Goal: Task Accomplishment & Management: Use online tool/utility

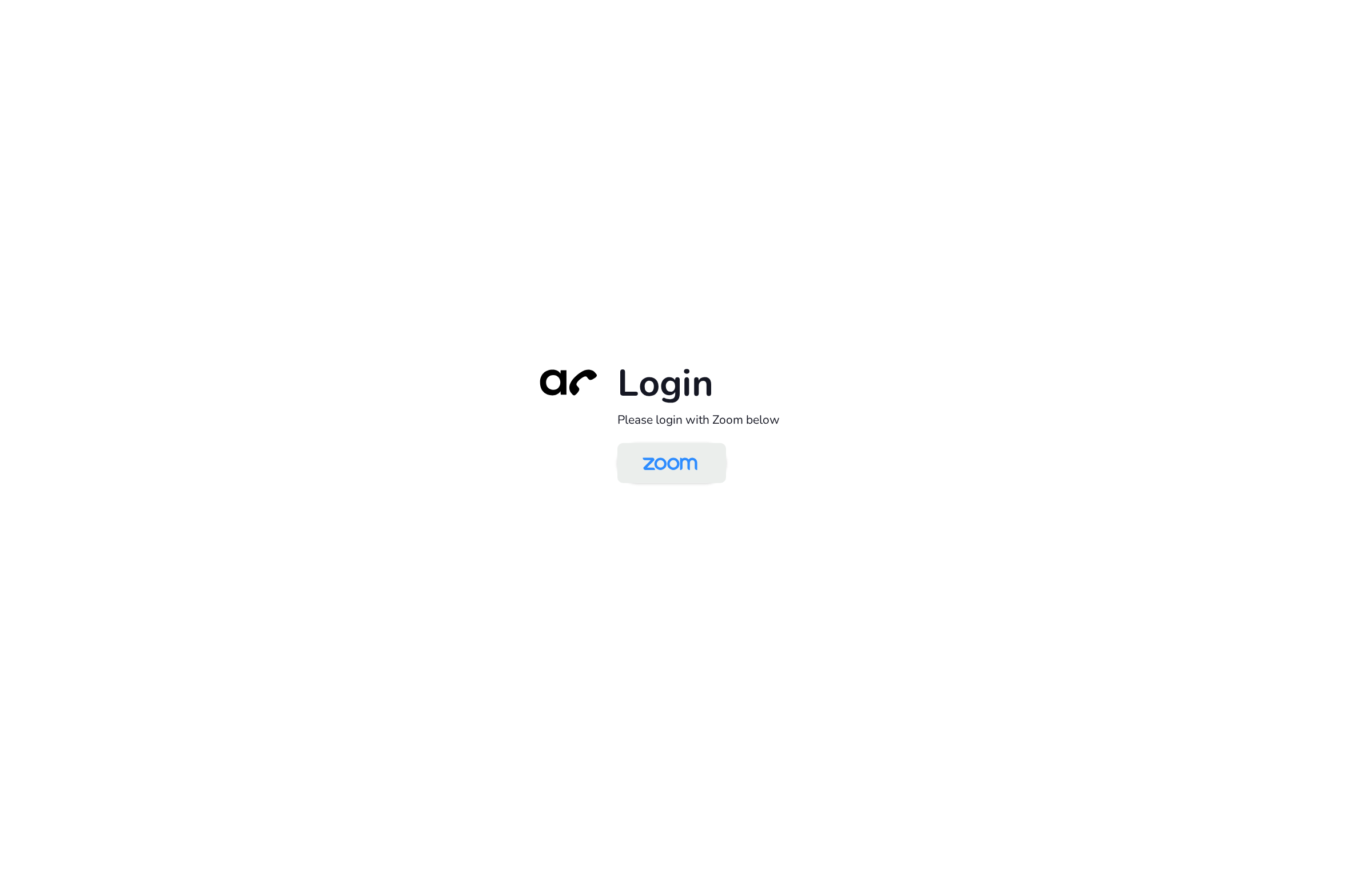
click at [691, 446] on img at bounding box center [670, 464] width 79 height 37
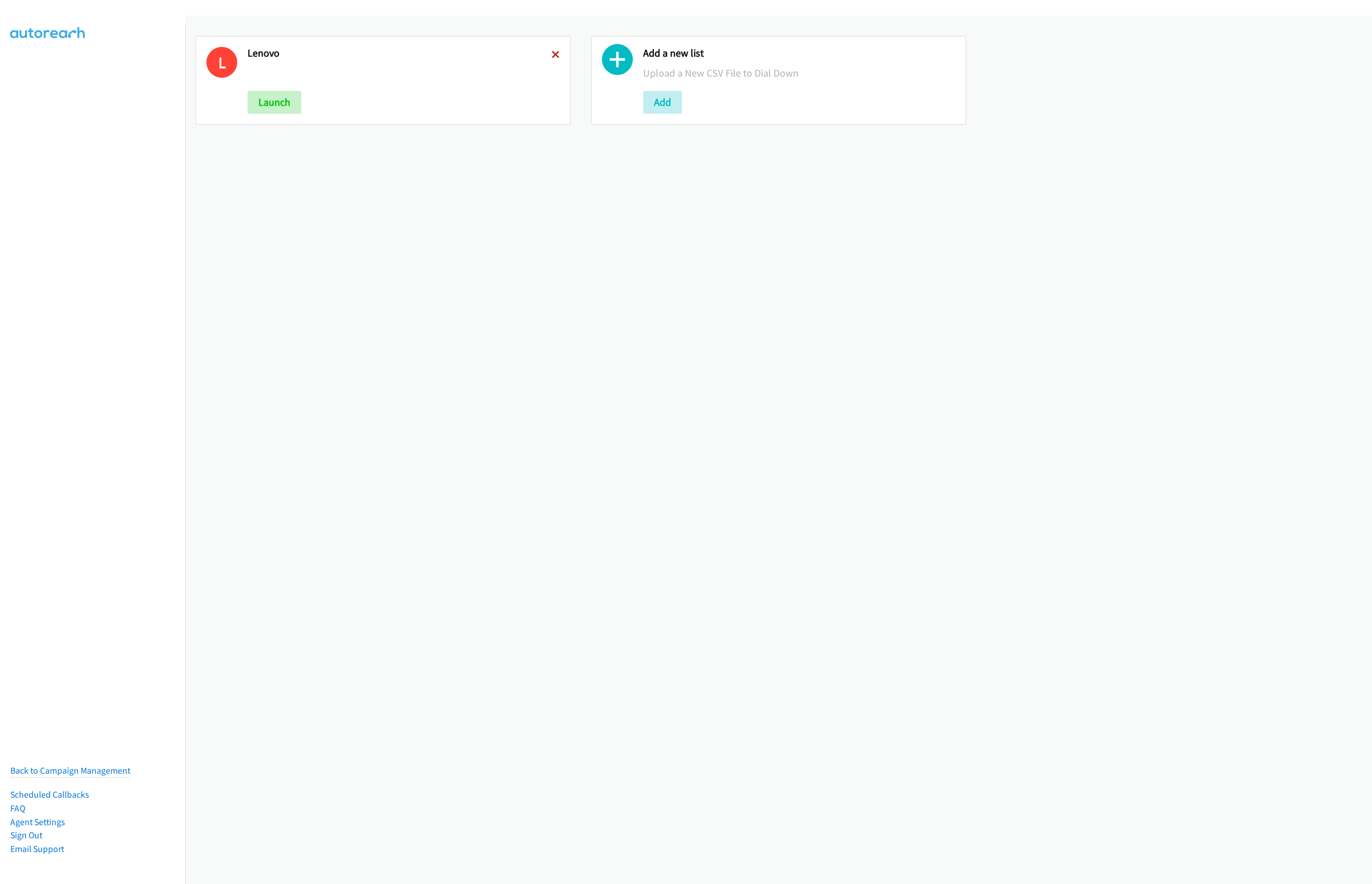
click at [552, 53] on icon at bounding box center [555, 55] width 8 height 8
click at [259, 111] on button "Add" at bounding box center [267, 102] width 39 height 23
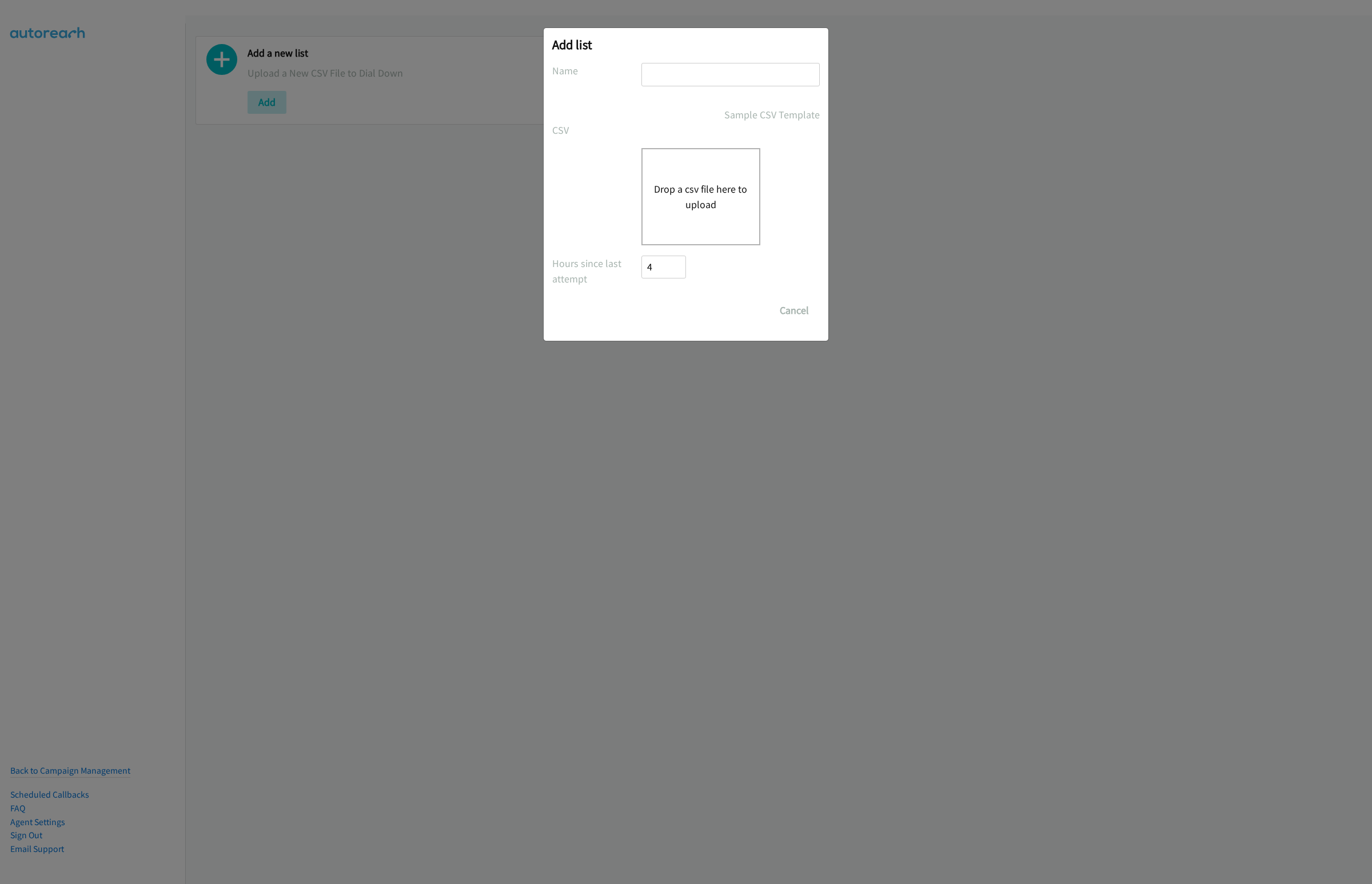
click at [657, 70] on input "text" at bounding box center [730, 74] width 178 height 24
type input "Dell Virtual"
click at [713, 195] on button "Drop a csv file here to upload" at bounding box center [701, 196] width 94 height 31
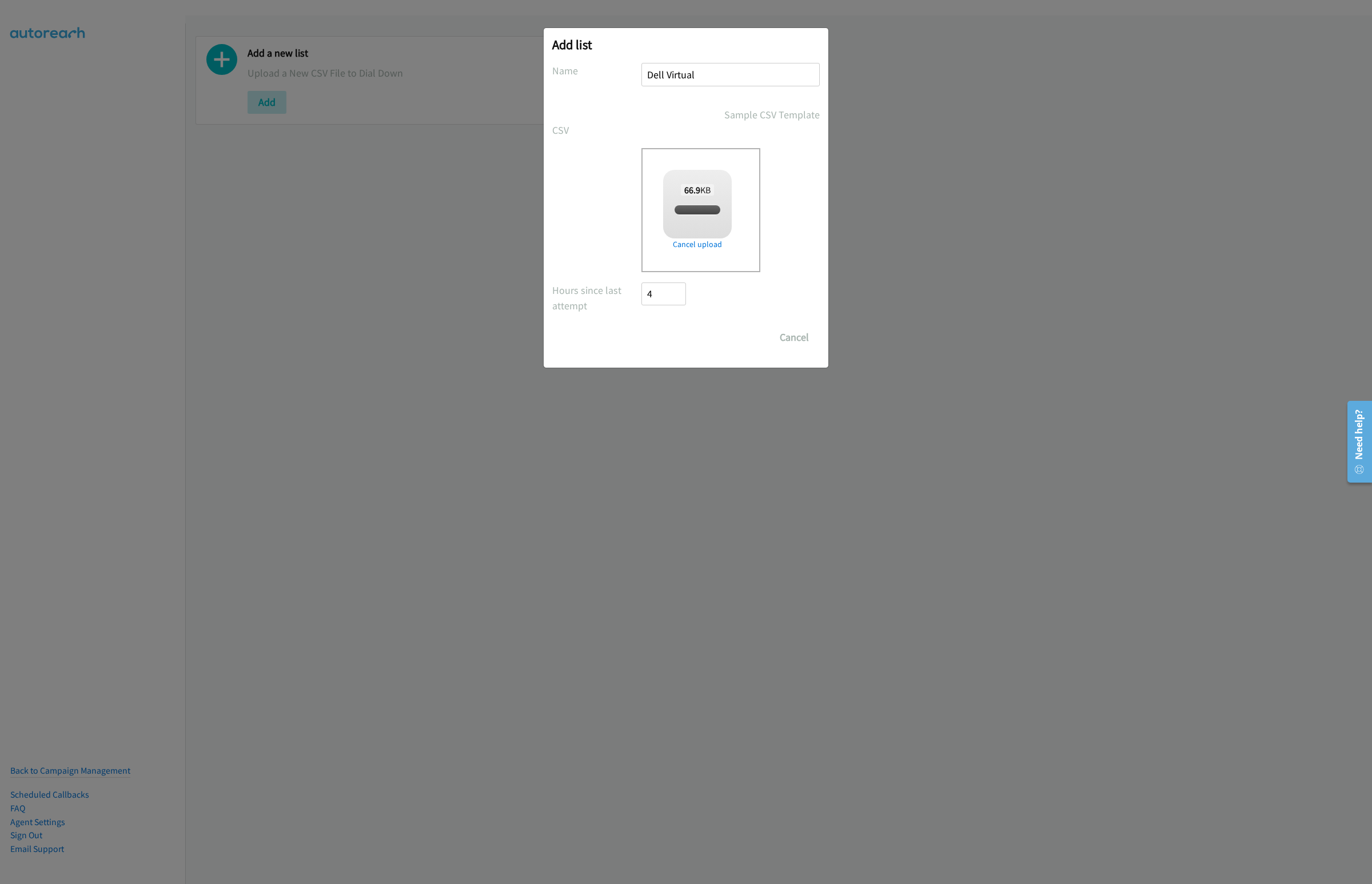
checkbox input "true"
click at [668, 340] on input "Save List" at bounding box center [671, 337] width 60 height 23
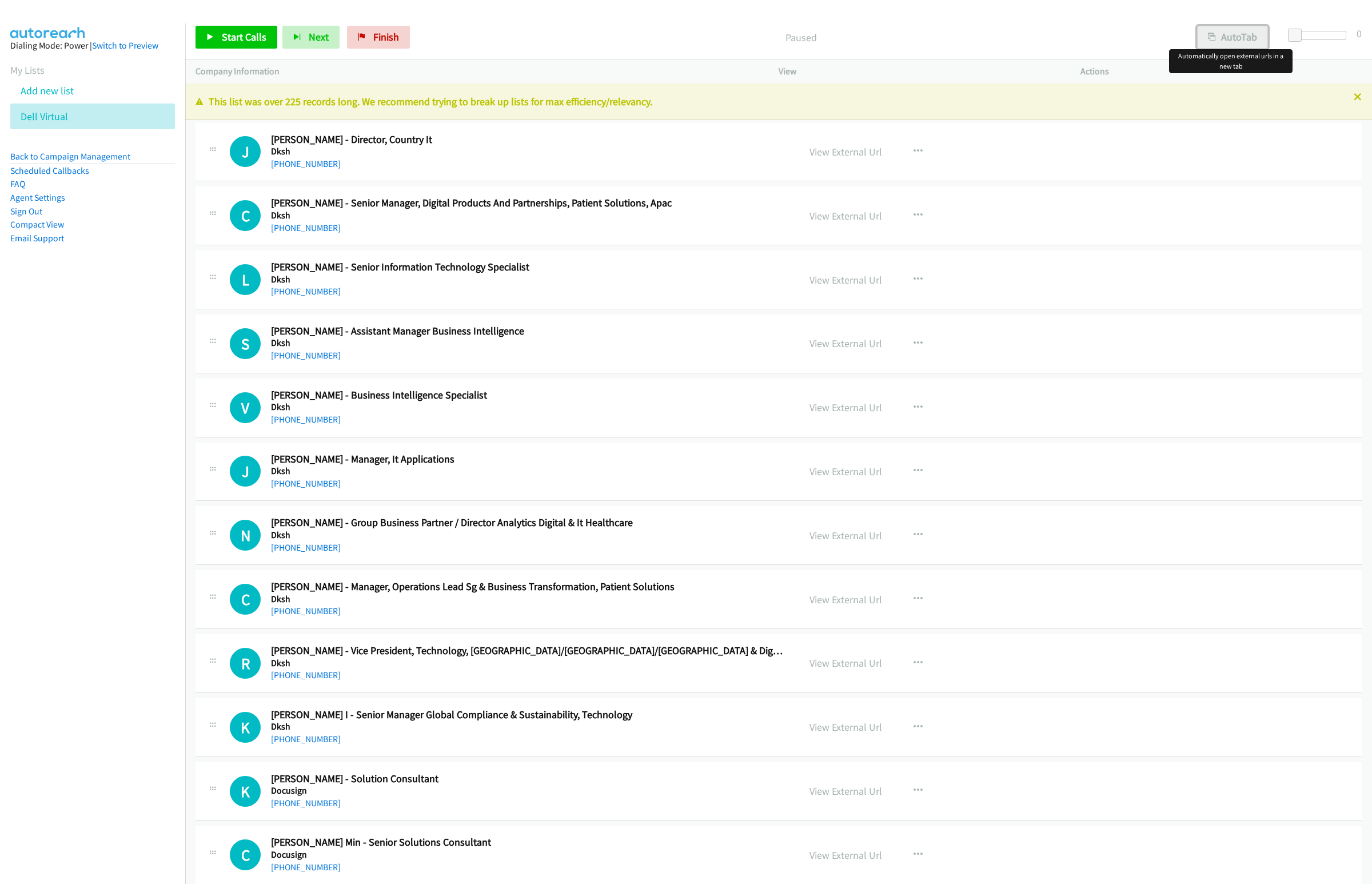
click at [1215, 36] on button "AutoTab" at bounding box center [1233, 36] width 71 height 23
click at [254, 36] on span "Start Calls" at bounding box center [243, 37] width 45 height 14
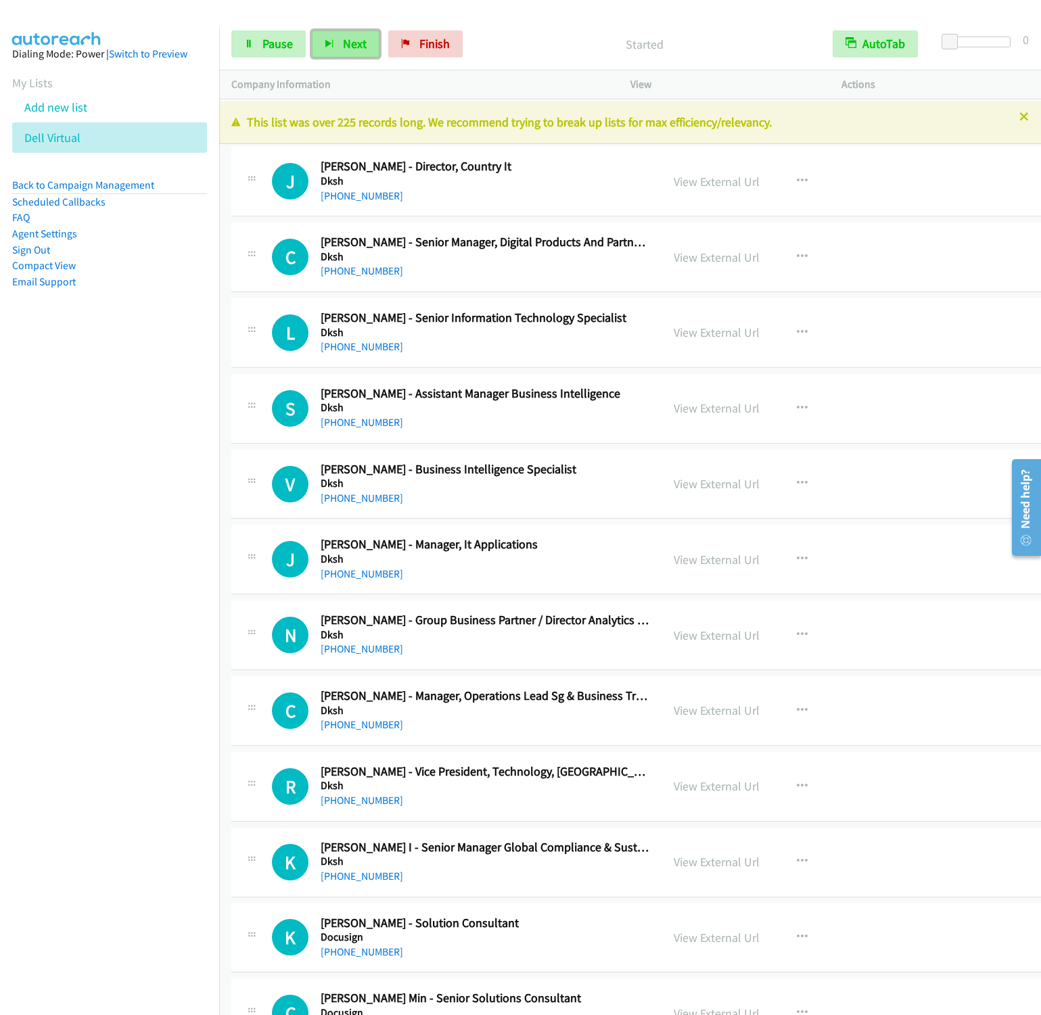
click at [341, 37] on button "Next" at bounding box center [346, 43] width 68 height 27
click at [312, 30] on button "Next" at bounding box center [346, 43] width 68 height 27
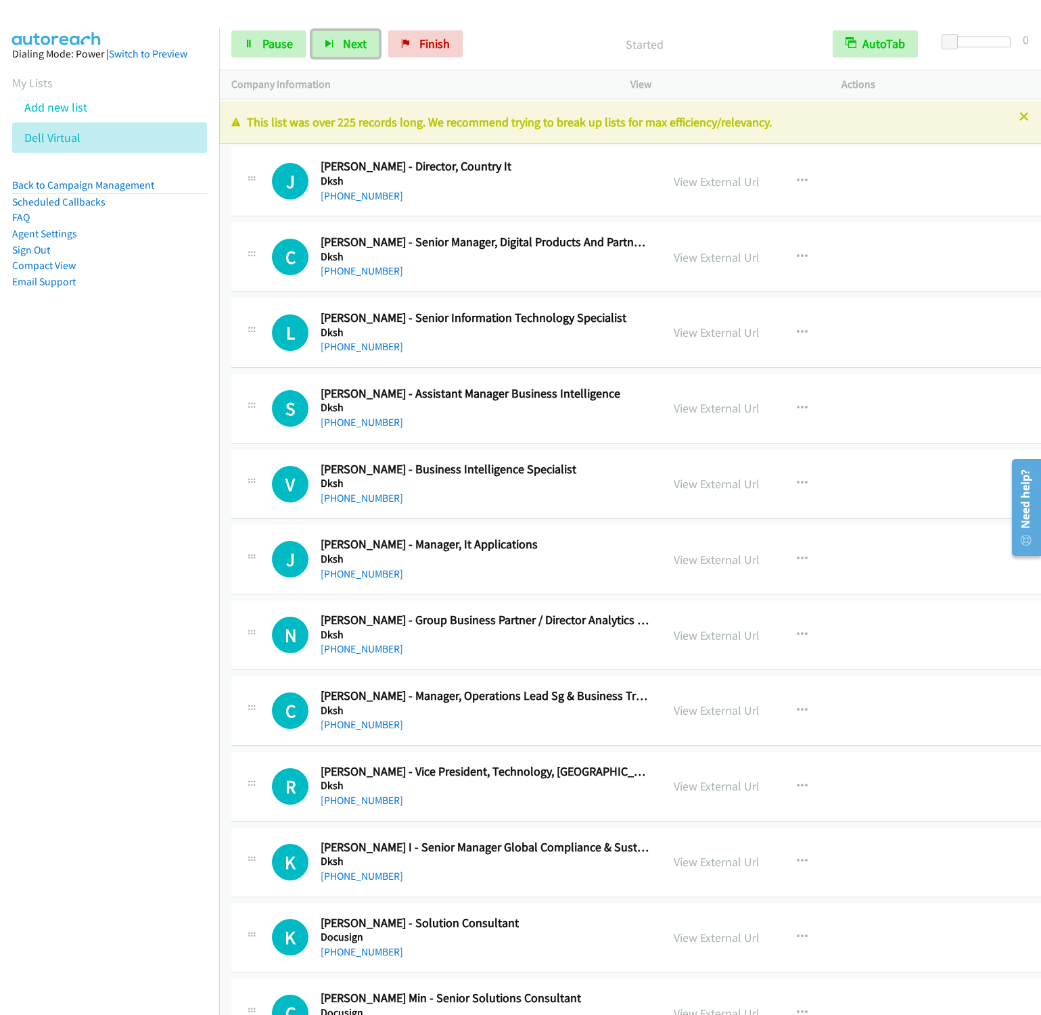
click at [312, 30] on button "Next" at bounding box center [346, 43] width 68 height 27
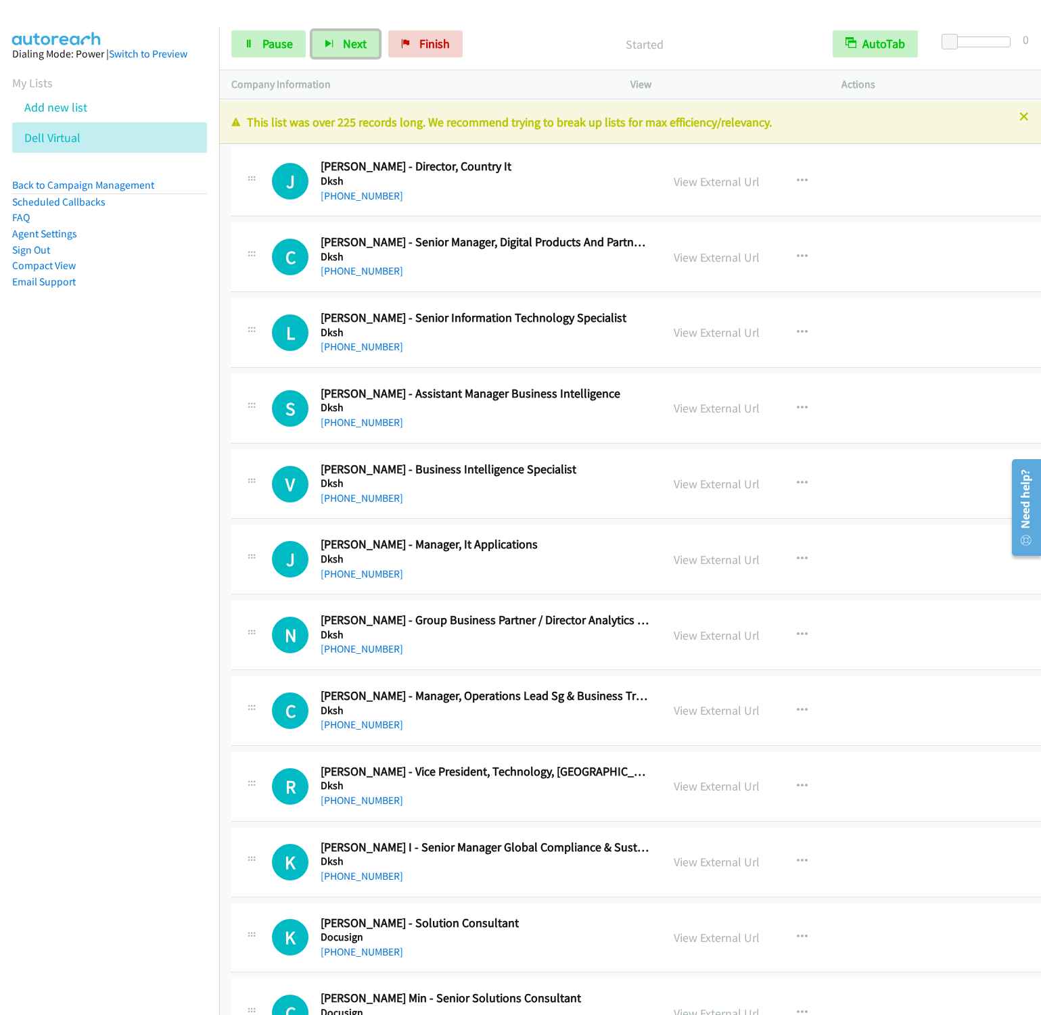
click at [312, 30] on button "Next" at bounding box center [346, 43] width 68 height 27
